Goal: Task Accomplishment & Management: Use online tool/utility

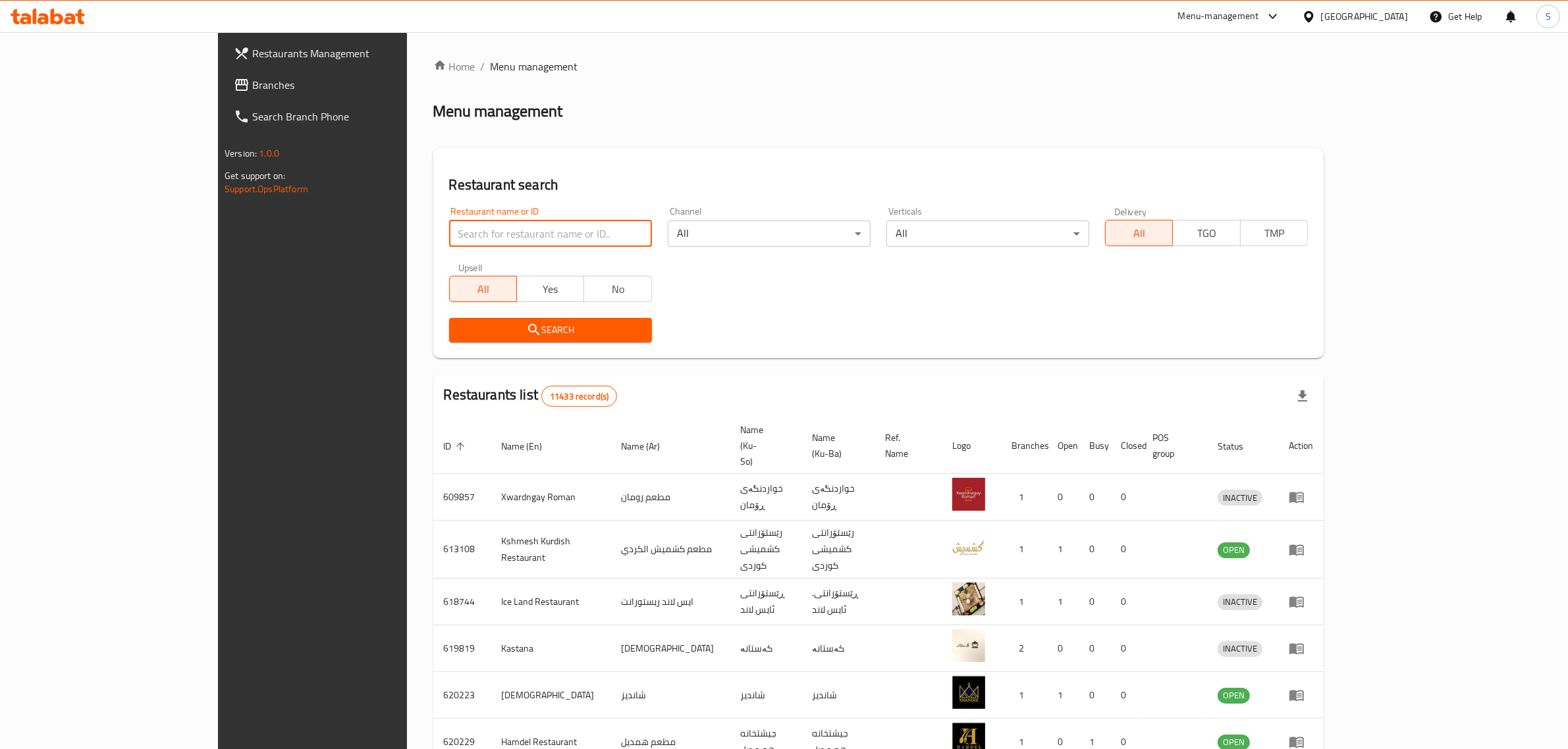
click at [472, 231] on input "search" at bounding box center [550, 233] width 203 height 26
type input "فروج العبد"
click button "Search" at bounding box center [550, 330] width 203 height 24
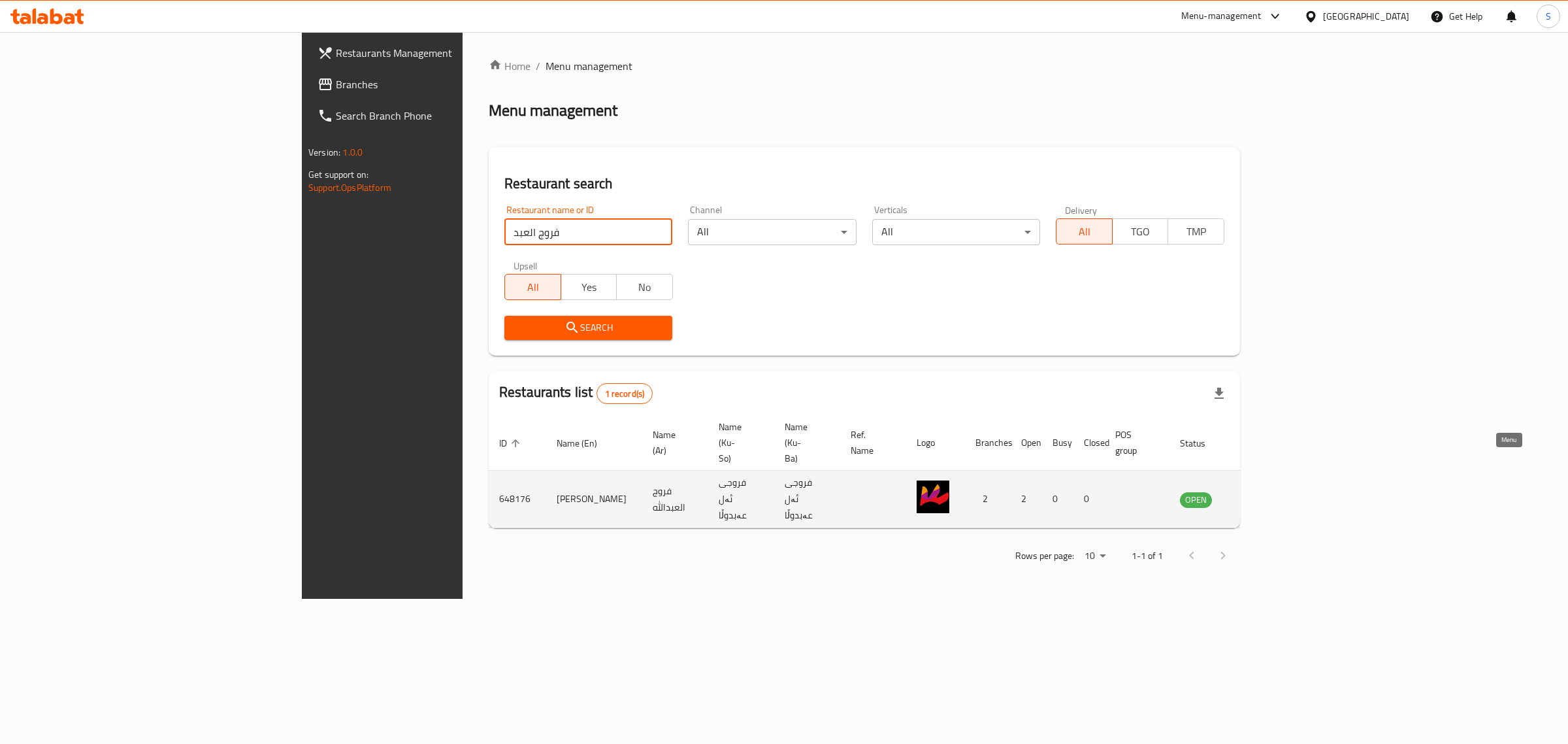
click at [1264, 491] on icon "enhanced table" at bounding box center [1257, 499] width 15 height 15
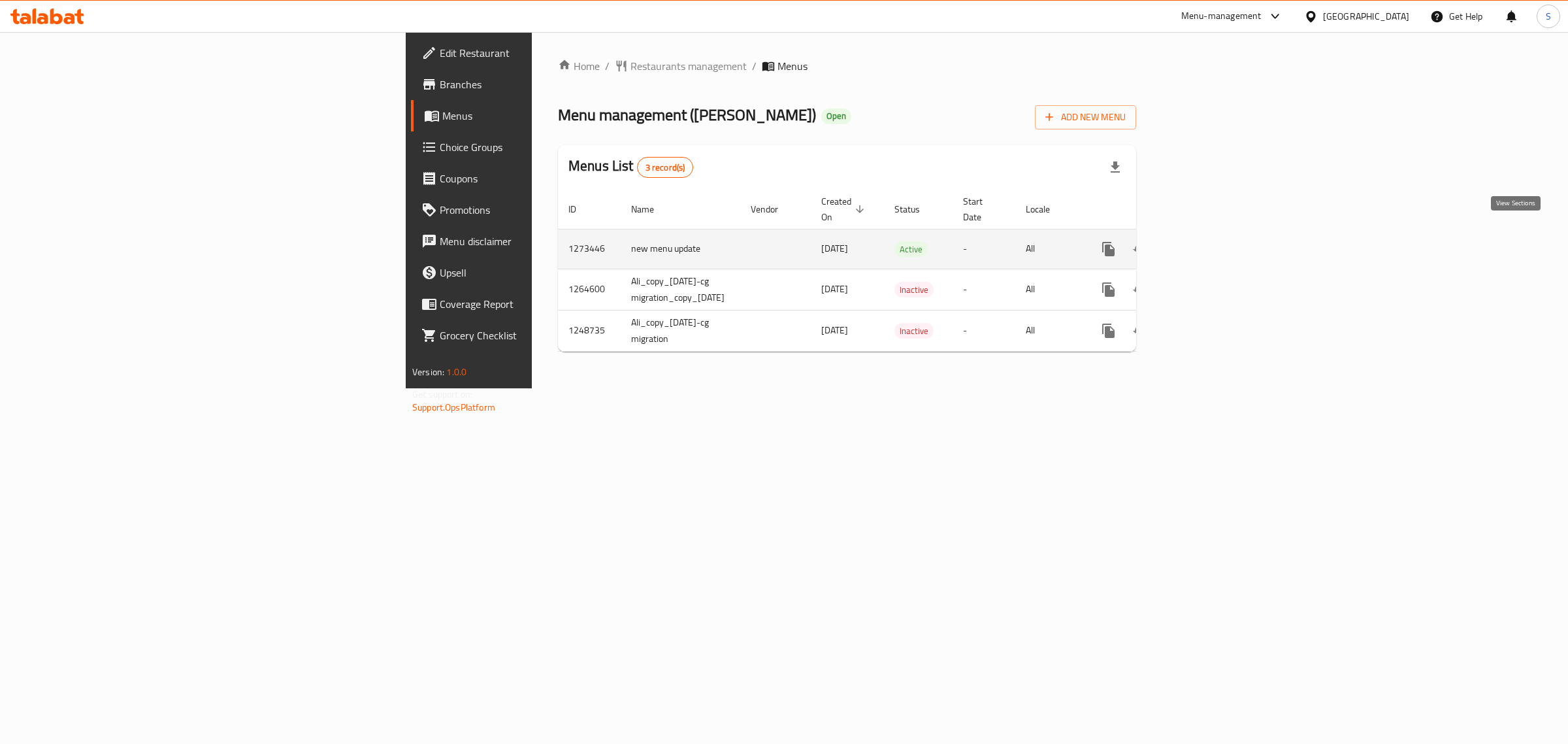
click at [1211, 241] on icon "enhanced table" at bounding box center [1203, 249] width 15 height 15
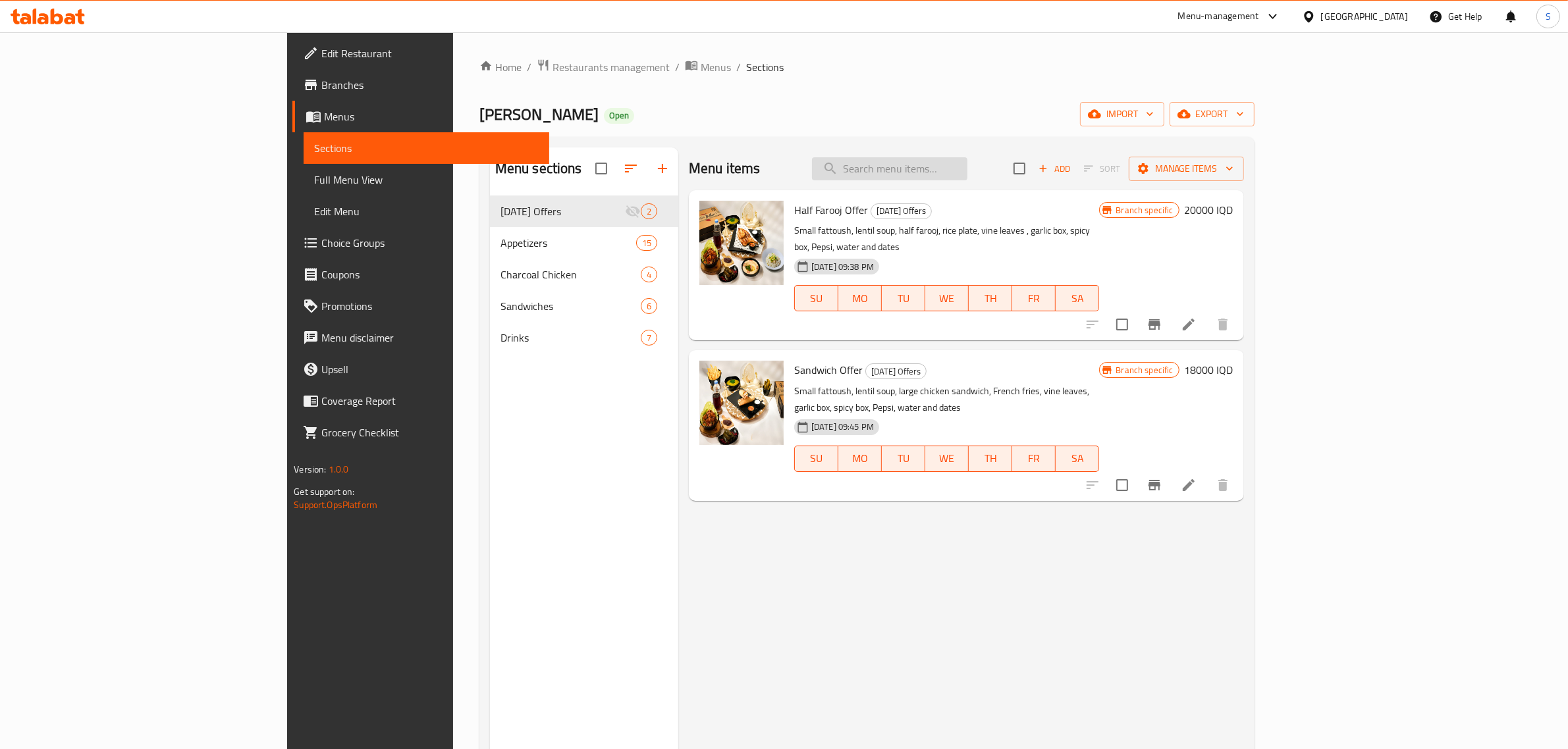
click at [967, 159] on input "search" at bounding box center [889, 169] width 156 height 23
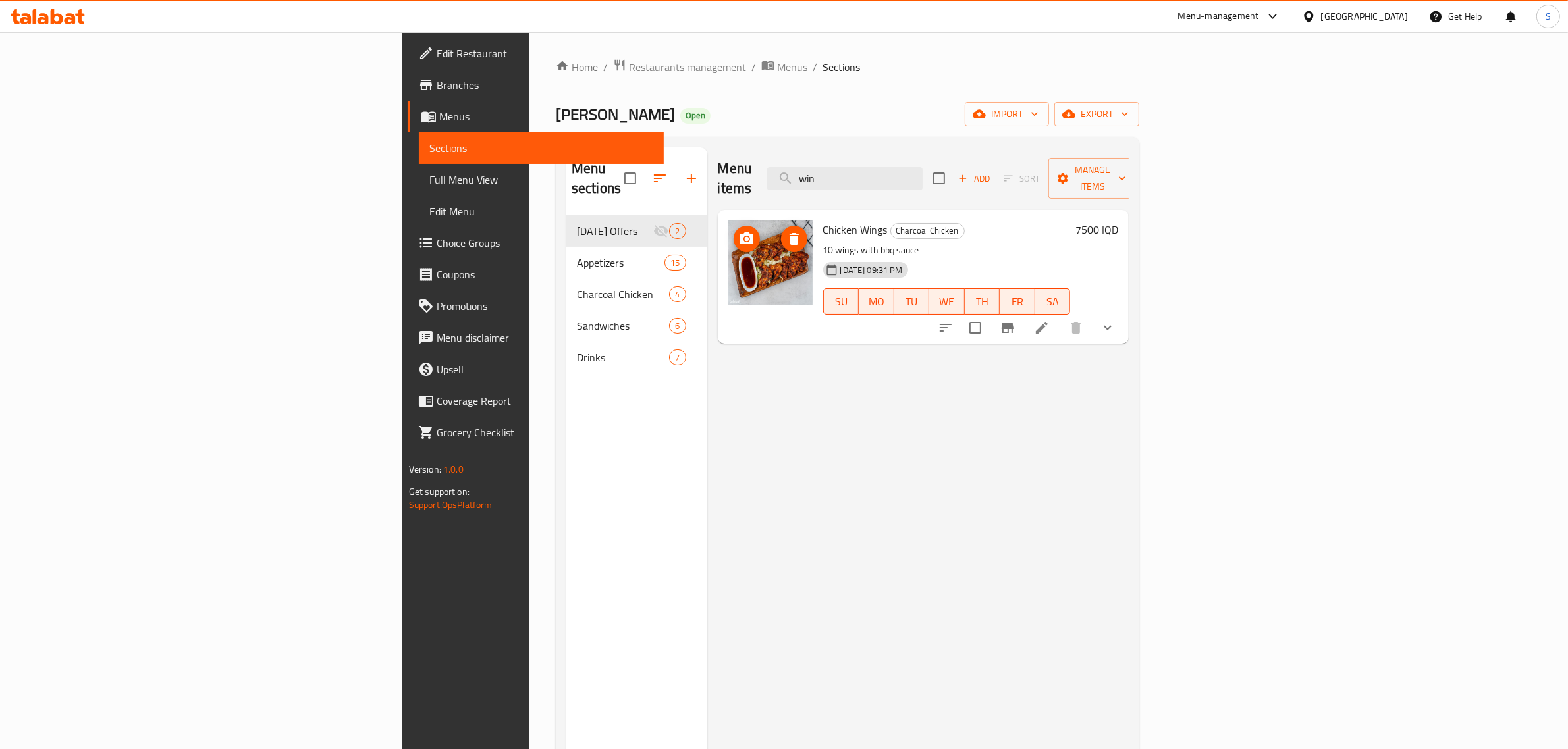
type input "win"
click at [728, 234] on img at bounding box center [770, 262] width 84 height 84
click at [1050, 320] on icon at bounding box center [1041, 328] width 16 height 16
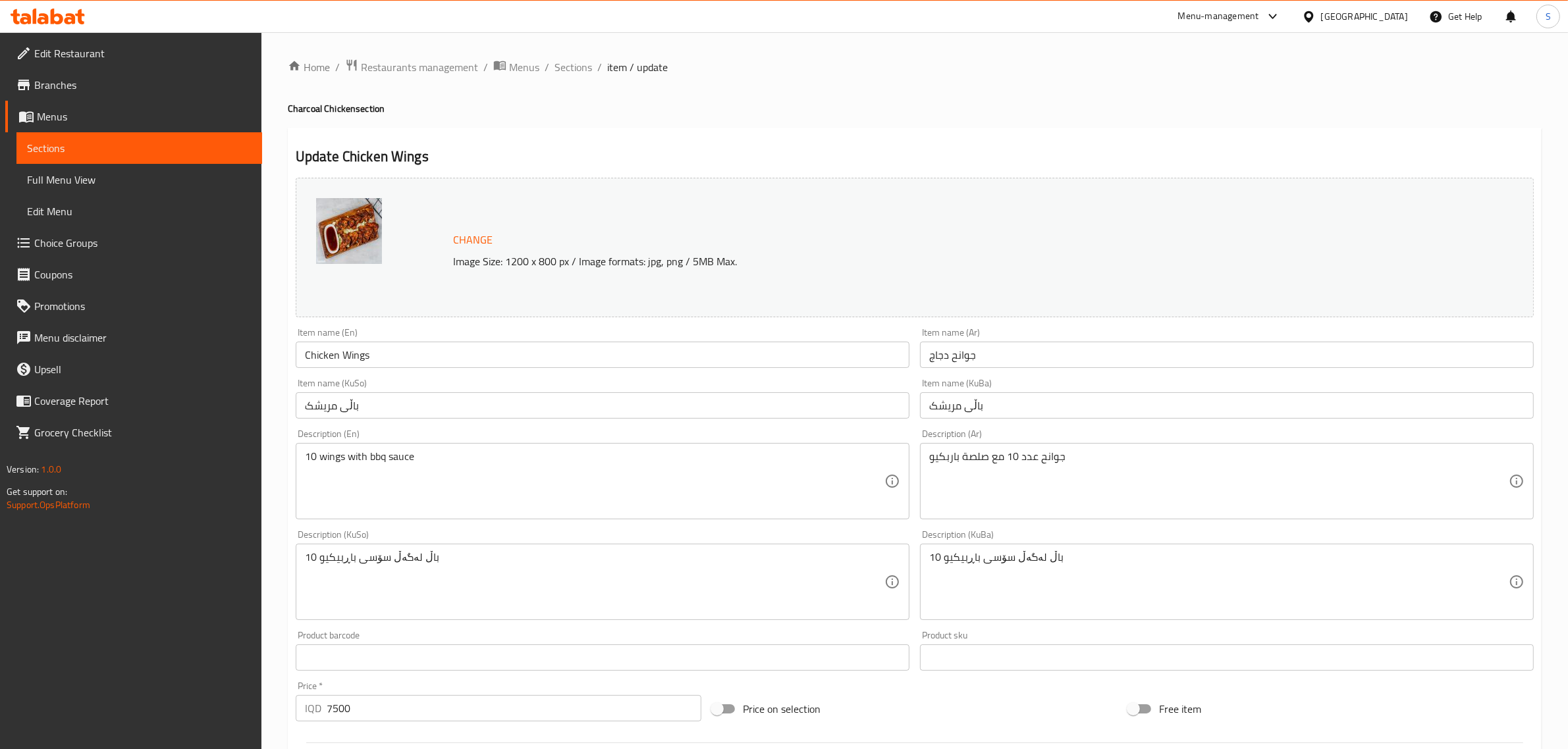
click at [342, 227] on img at bounding box center [349, 230] width 66 height 66
click at [358, 242] on img at bounding box center [349, 230] width 66 height 66
click at [282, 247] on div "Home / Restaurants management / Menus / Sections / item / update Charcoal Chick…" at bounding box center [915, 593] width 1306 height 1121
click at [113, 149] on span "Sections" at bounding box center [139, 148] width 225 height 16
